Goal: Book appointment/travel/reservation

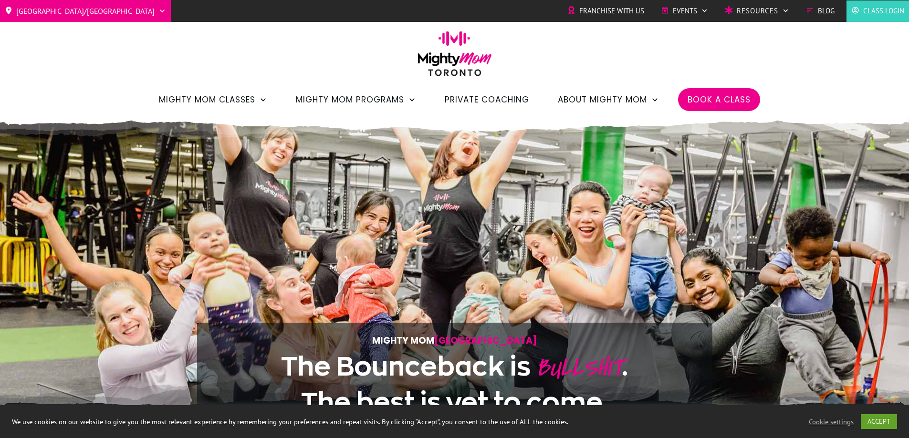
click at [731, 99] on span "Book a Class" at bounding box center [719, 100] width 63 height 16
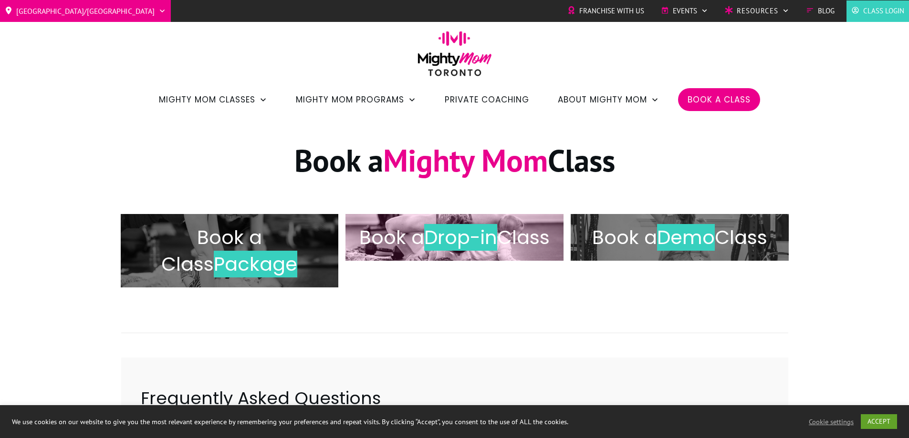
click at [491, 246] on span "Drop-in" at bounding box center [460, 237] width 73 height 27
